Goal: Check status: Check status

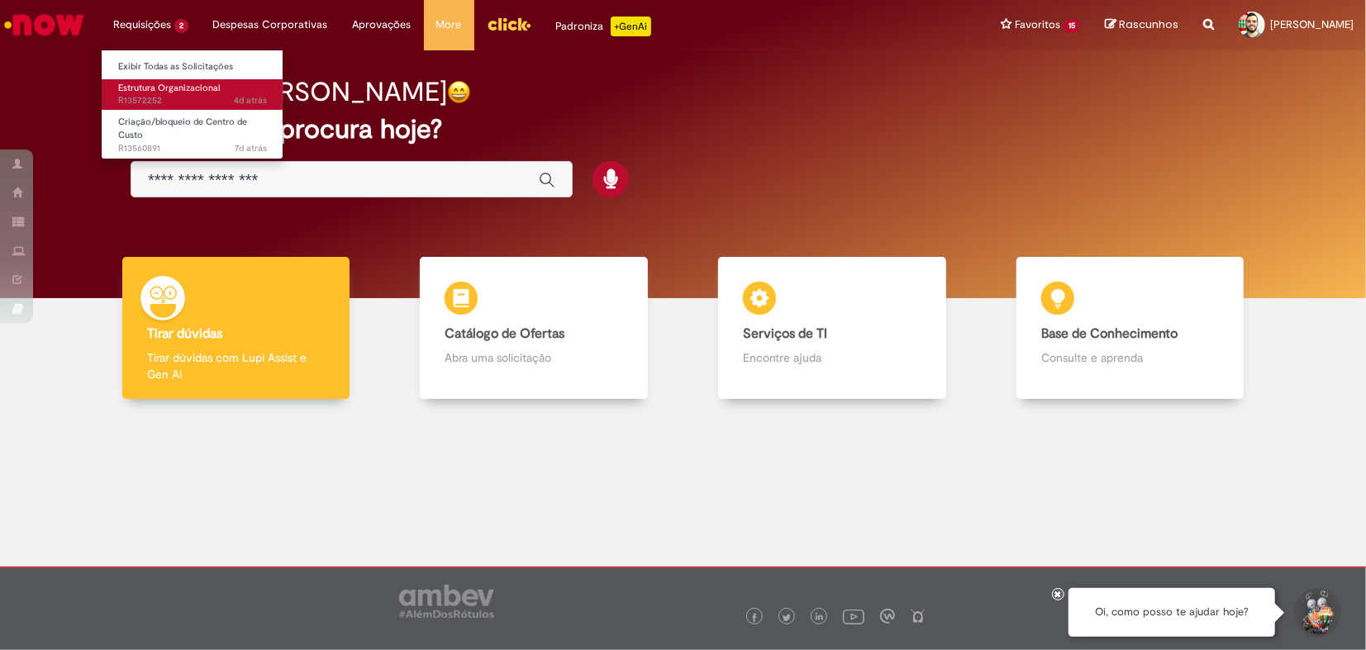
click at [182, 94] on span "4d atrás 4 dias atrás R13572252" at bounding box center [192, 100] width 149 height 13
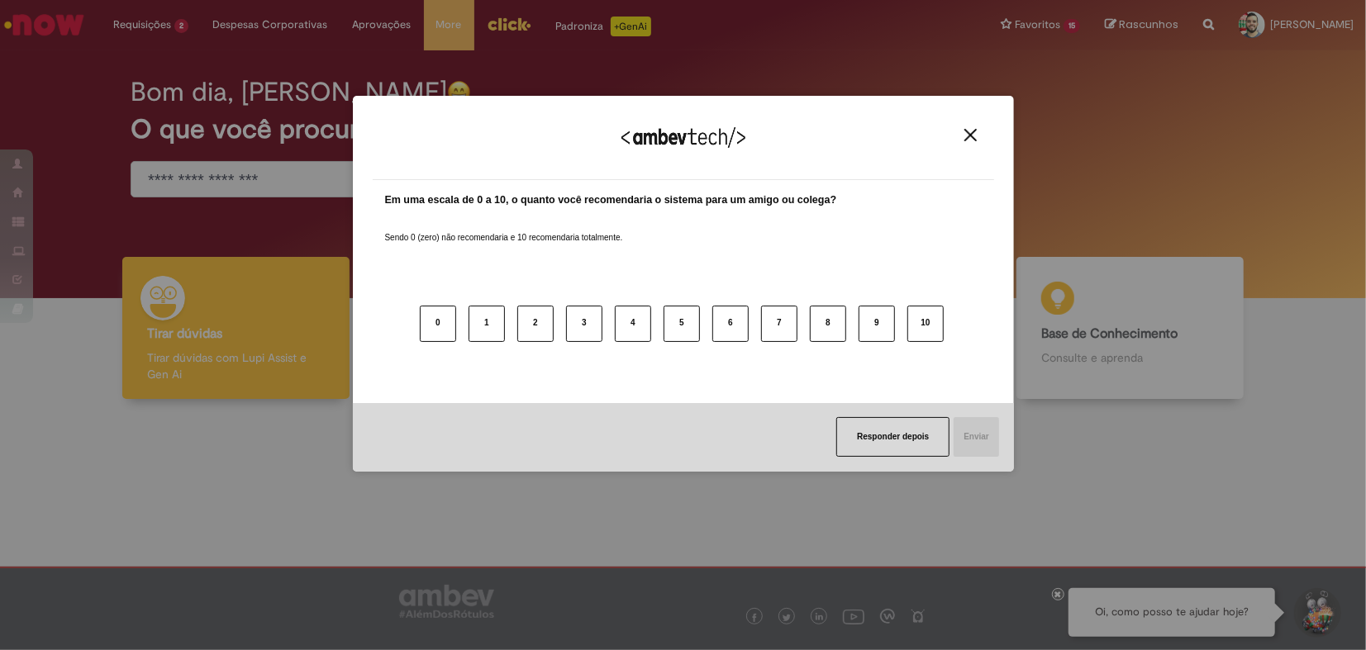
click at [919, 439] on button "Responder depois" at bounding box center [892, 437] width 113 height 40
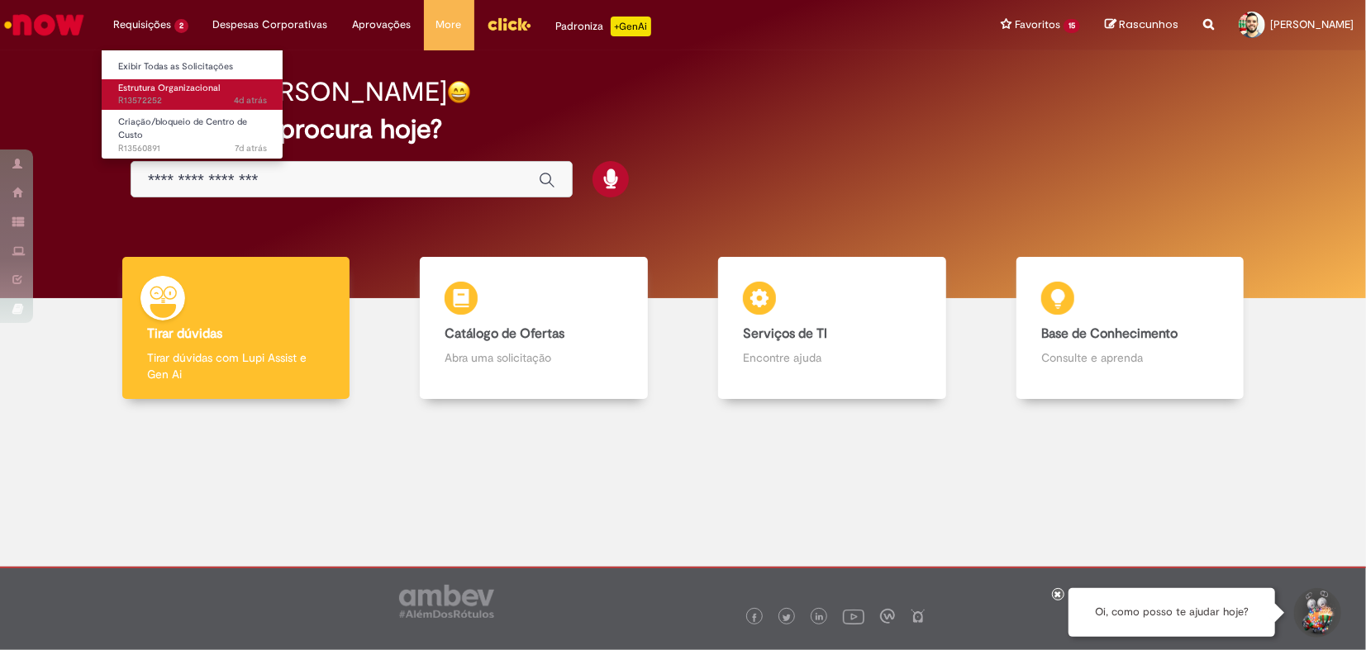
click at [179, 100] on span "4d atrás 4 dias atrás R13572252" at bounding box center [192, 100] width 149 height 13
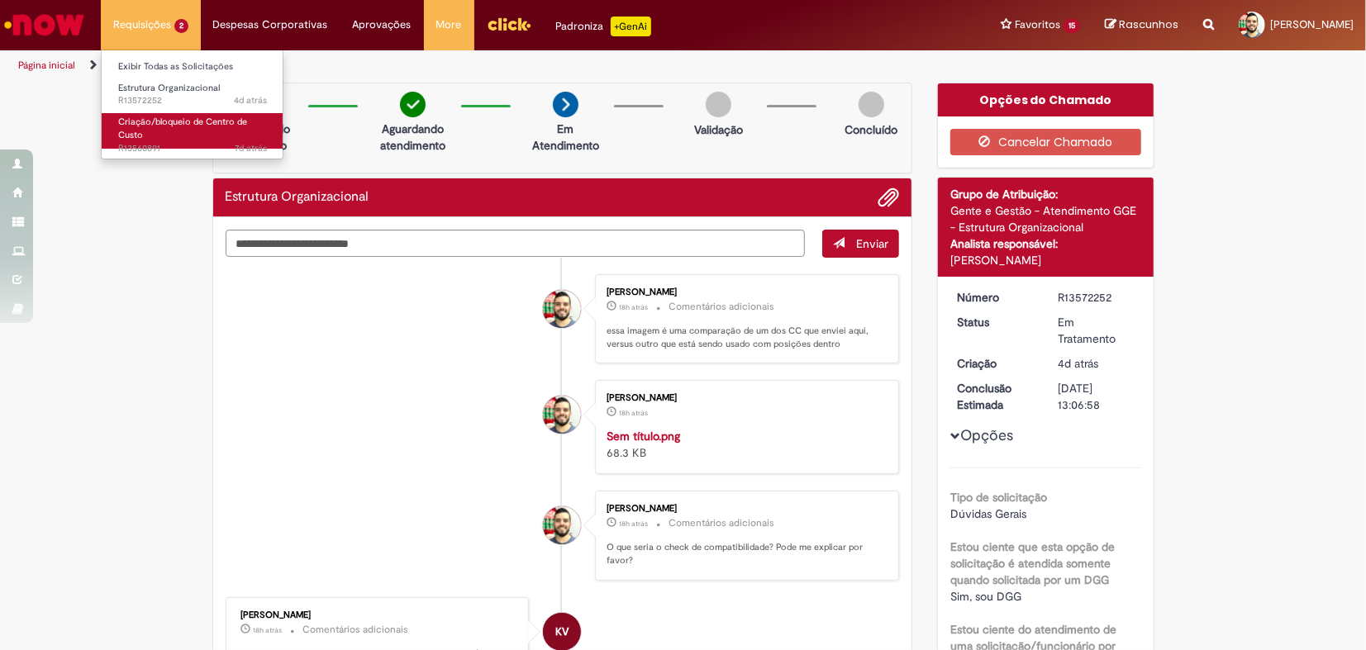
click at [186, 127] on link "Criação/bloqueio de Centro de Custo 7d atrás 7 dias atrás R13560891" at bounding box center [193, 131] width 182 height 36
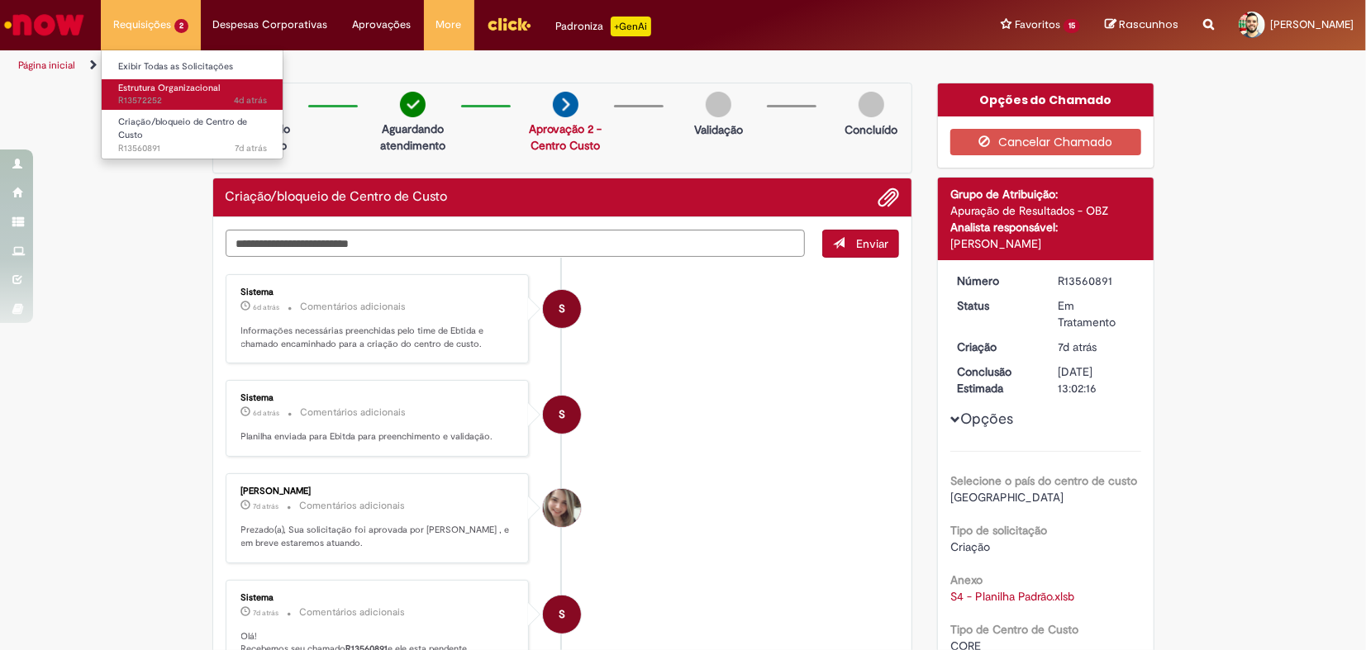
click at [149, 86] on span "Estrutura Organizacional" at bounding box center [169, 88] width 102 height 12
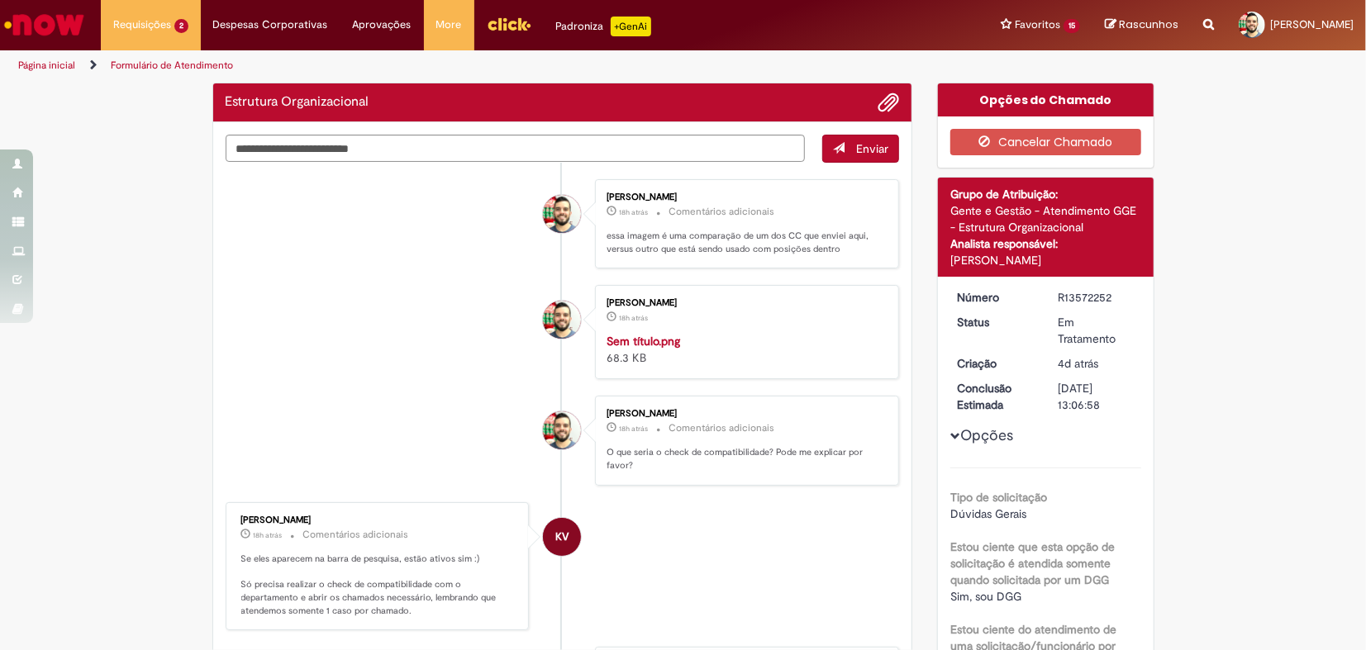
click at [1077, 291] on div "R13572252" at bounding box center [1096, 297] width 77 height 17
copy div "R13572252"
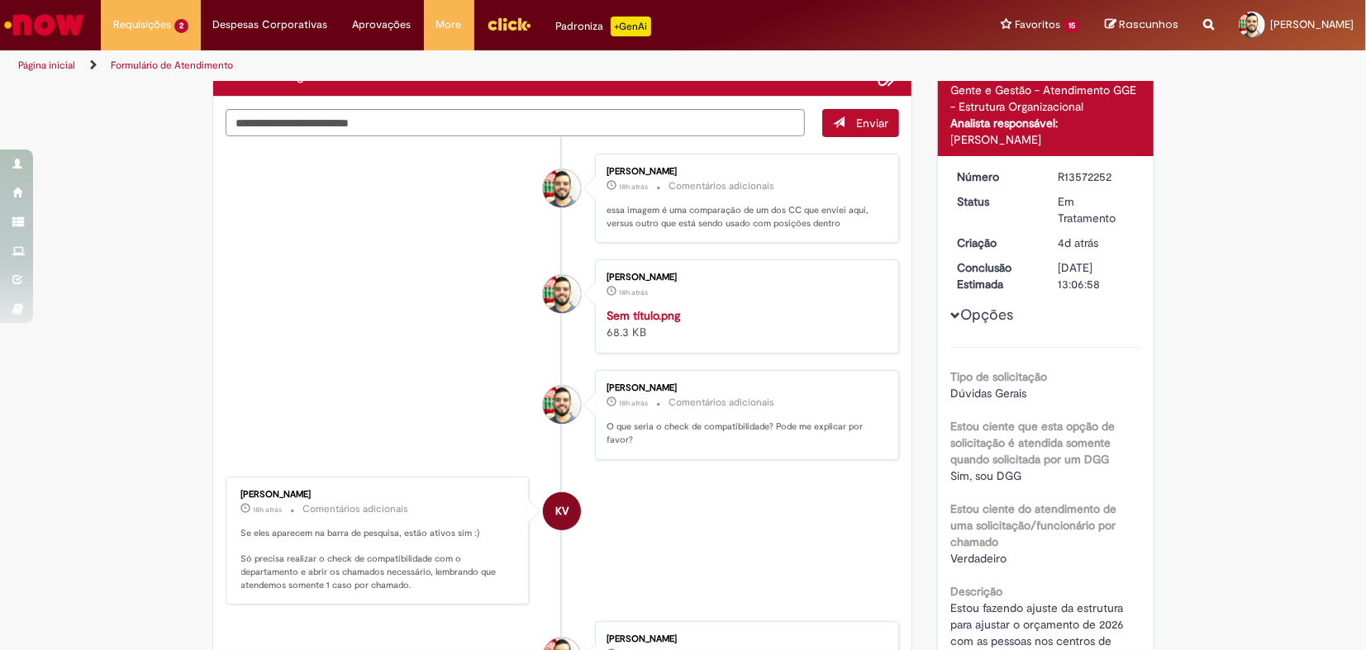
scroll to position [456, 0]
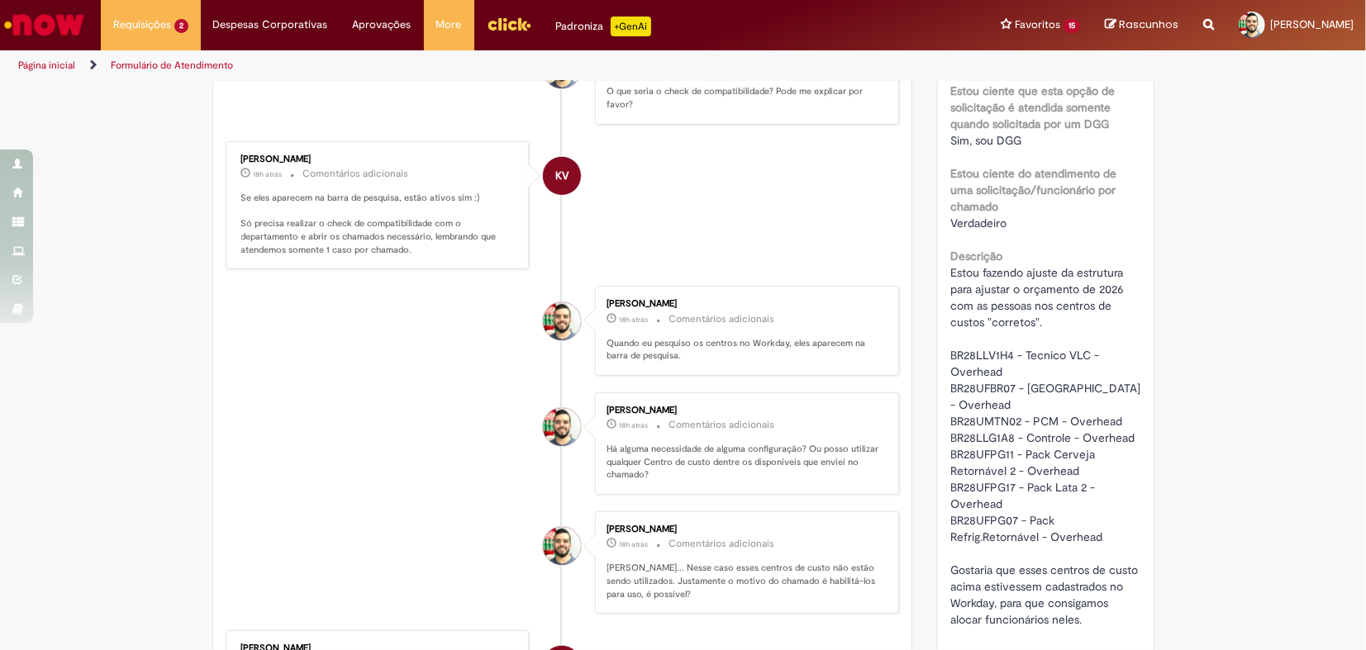
click at [727, 270] on li "KV [PERSON_NAME] 18h atrás 18 horas atrás Comentários adicionais Se eles aparec…" at bounding box center [563, 205] width 674 height 129
